Goal: Task Accomplishment & Management: Manage account settings

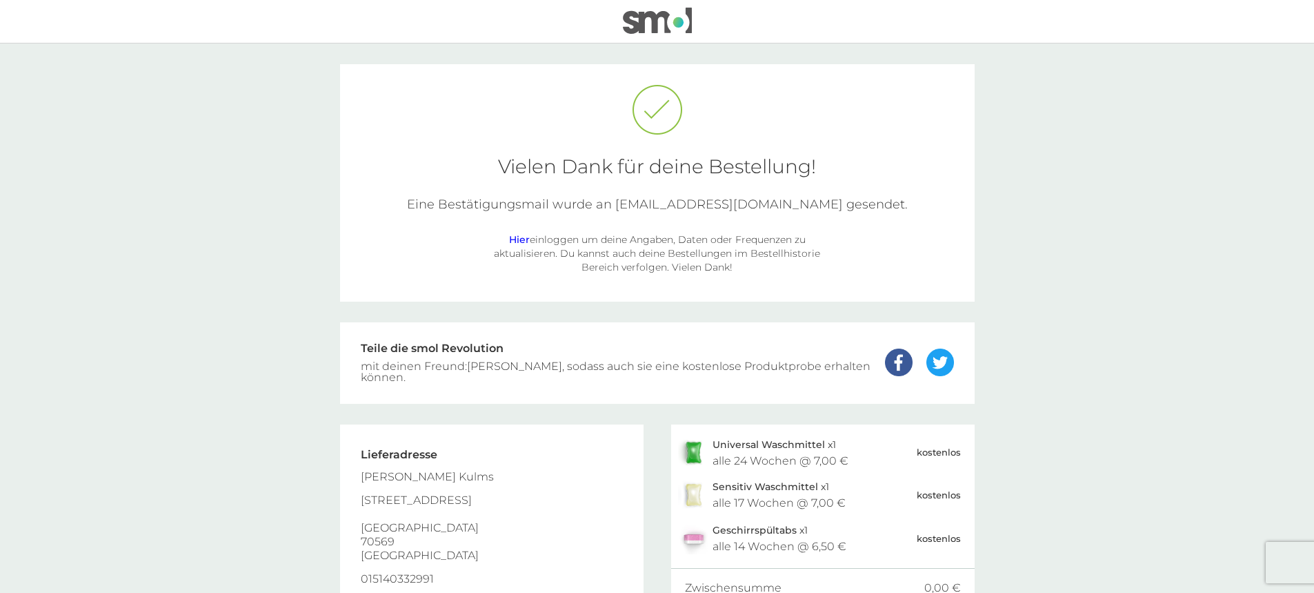
click at [662, 21] on img at bounding box center [657, 21] width 69 height 26
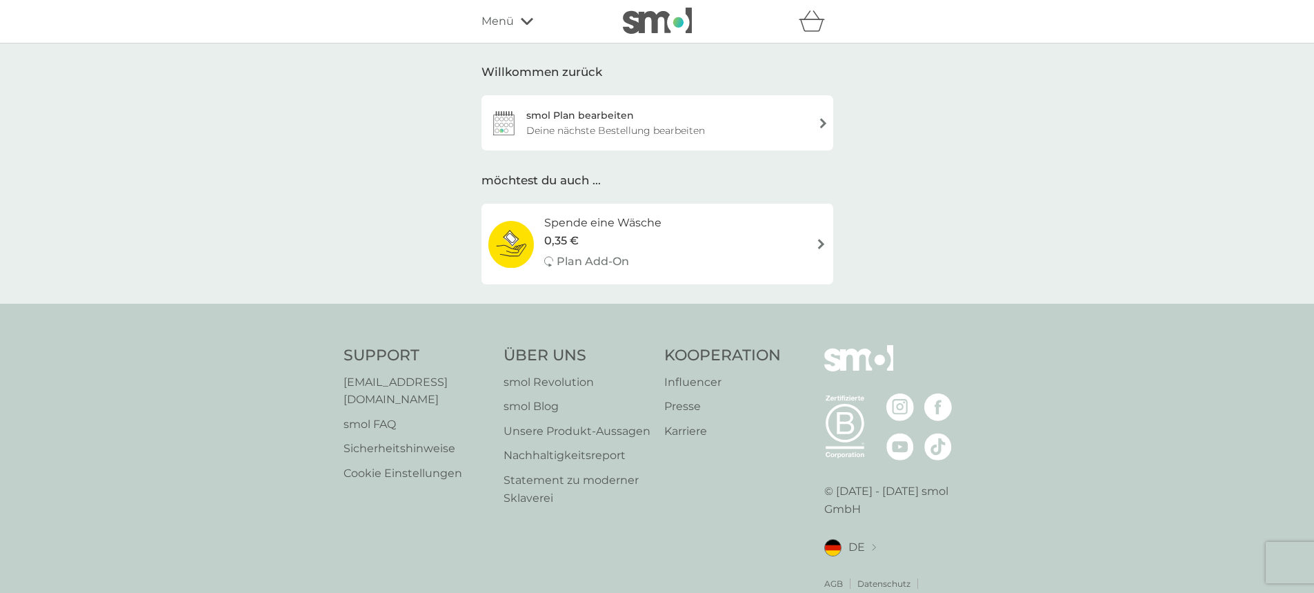
click at [581, 111] on div "smol Plan bearbeiten" at bounding box center [580, 115] width 108 height 15
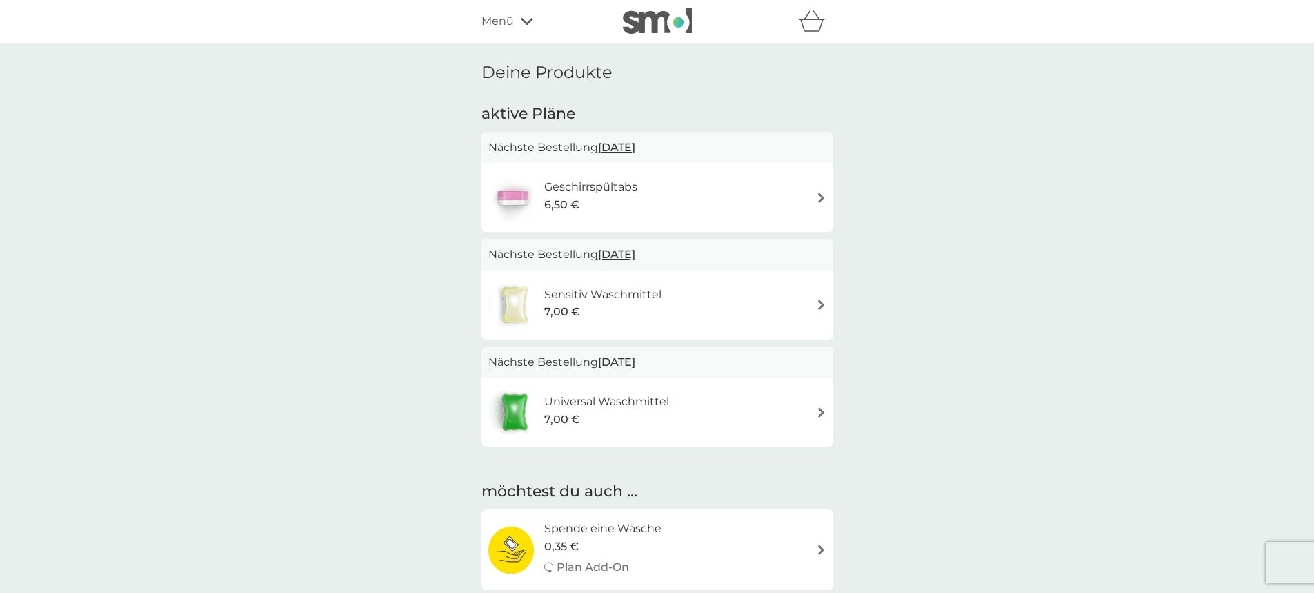
click at [809, 197] on div "Geschirrspültabs 6,50 €" at bounding box center [657, 197] width 338 height 48
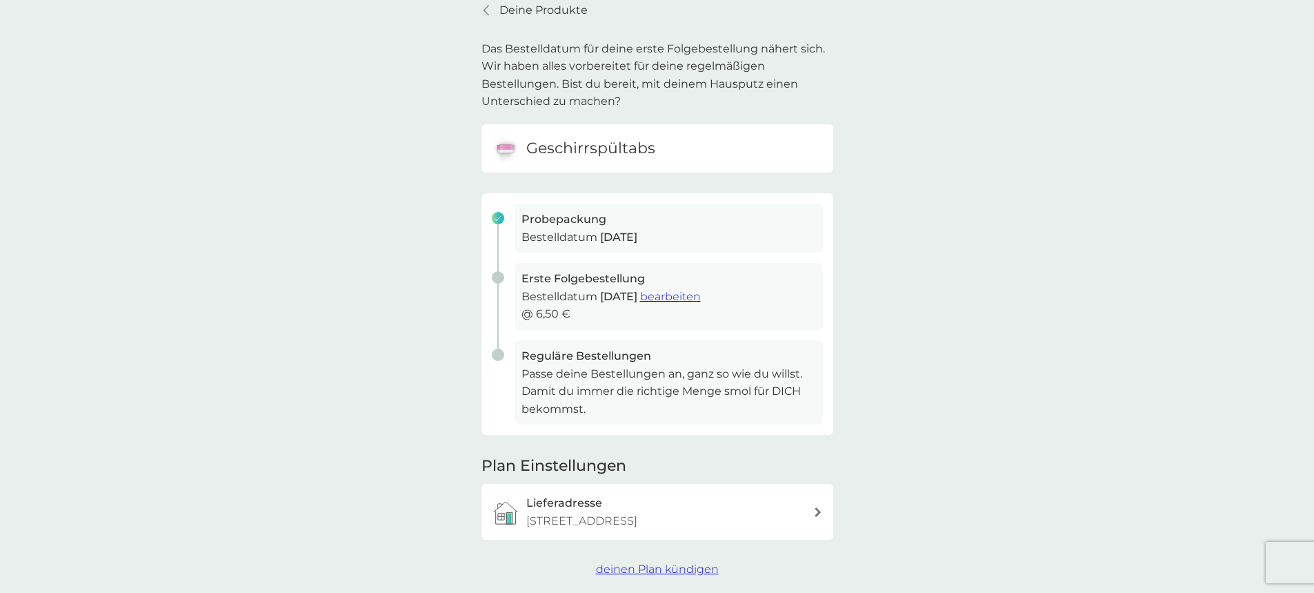
scroll to position [92, 0]
